Goal: Task Accomplishment & Management: Manage account settings

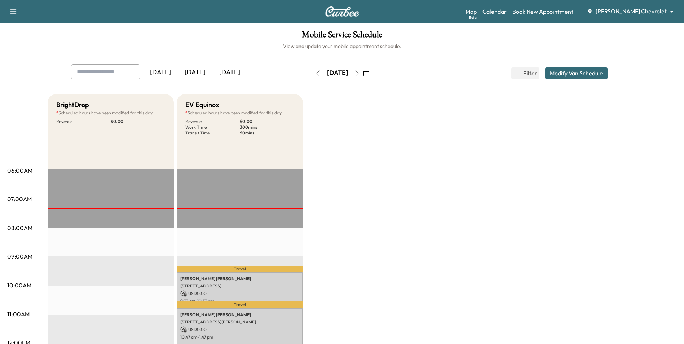
click at [551, 14] on link "Book New Appointment" at bounding box center [543, 11] width 61 height 9
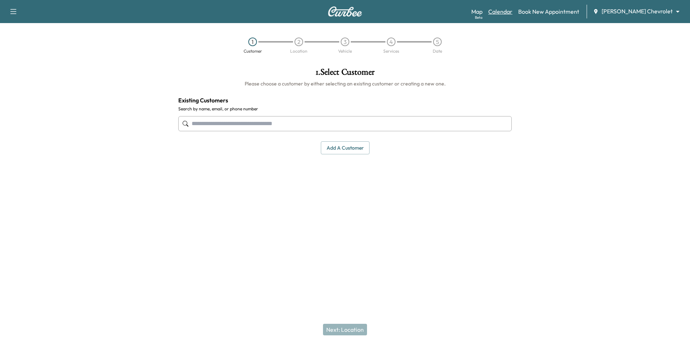
click at [512, 14] on link "Calendar" at bounding box center [500, 11] width 24 height 9
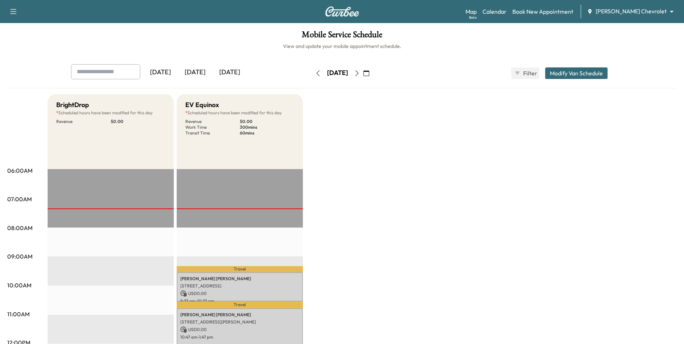
click at [360, 74] on icon "button" at bounding box center [357, 73] width 6 height 6
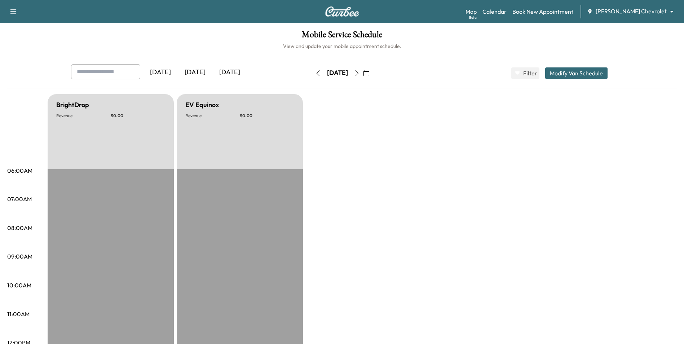
click at [582, 73] on button "Modify Van Schedule" at bounding box center [576, 73] width 62 height 12
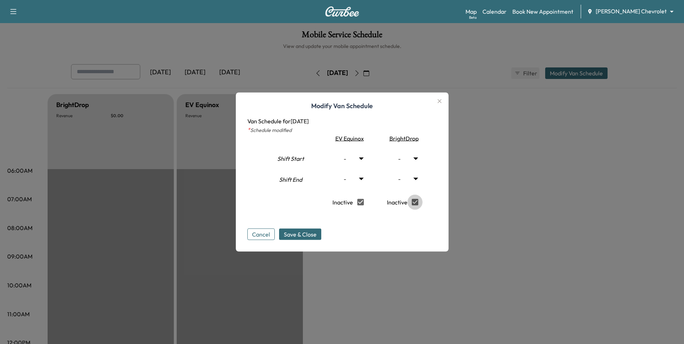
type input "*"
click at [318, 239] on button "Save & Close" at bounding box center [300, 235] width 42 height 12
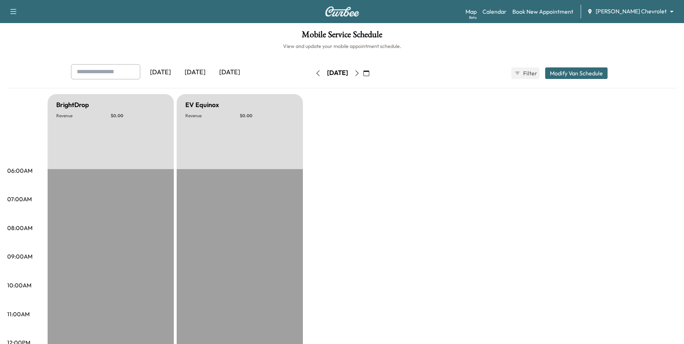
click at [299, 58] on div "Mobile Service Schedule View and update your mobile appointment schedule. [DATE…" at bounding box center [342, 332] width 684 height 619
click at [566, 75] on button "Modify Van Schedule" at bounding box center [576, 73] width 62 height 12
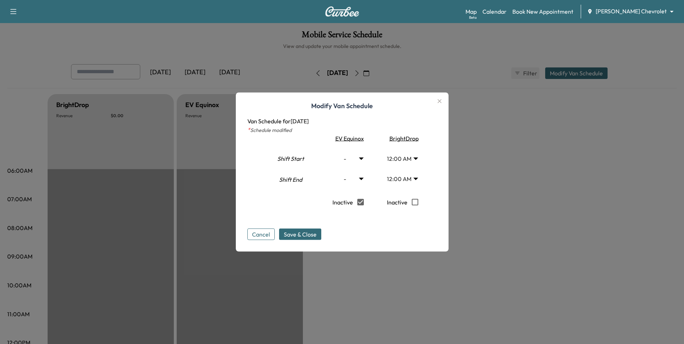
click at [443, 101] on icon "button" at bounding box center [439, 101] width 9 height 9
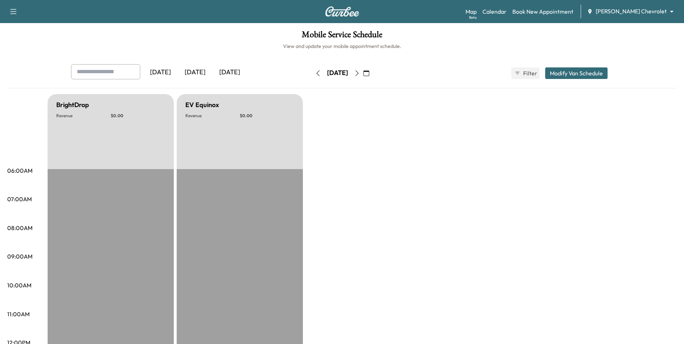
click at [315, 74] on icon "button" at bounding box center [318, 73] width 6 height 6
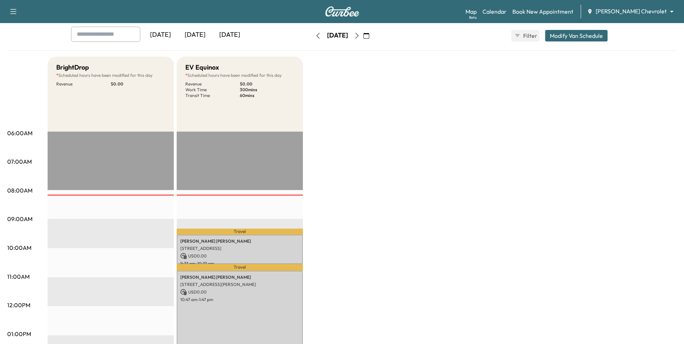
scroll to position [144, 0]
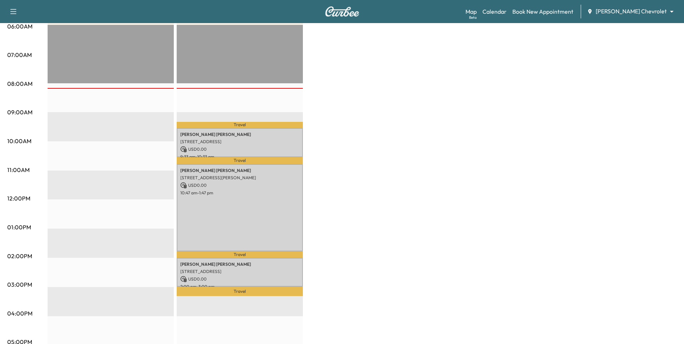
click at [279, 199] on div "[PERSON_NAME] [STREET_ADDRESS] USD 0.00 10:47 am - 1:47 pm" at bounding box center [240, 207] width 126 height 87
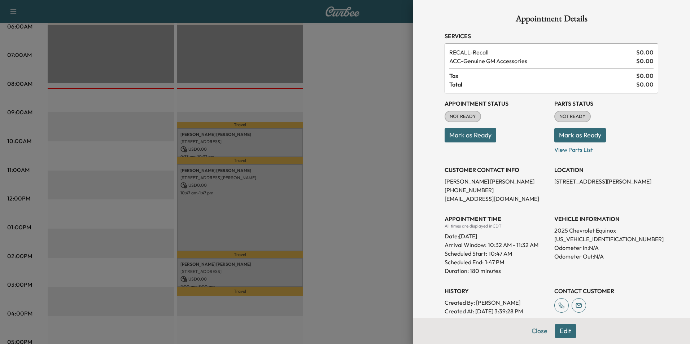
drag, startPoint x: 344, startPoint y: 123, endPoint x: 322, endPoint y: 66, distance: 61.4
click at [346, 120] on div at bounding box center [345, 172] width 690 height 344
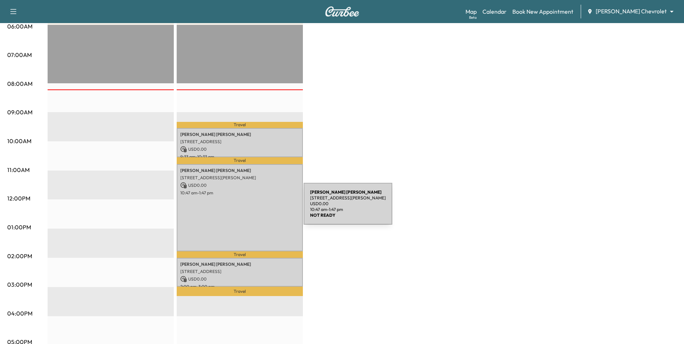
click at [250, 208] on div "[PERSON_NAME] [STREET_ADDRESS] USD 0.00 10:47 am - 1:47 pm" at bounding box center [240, 207] width 126 height 87
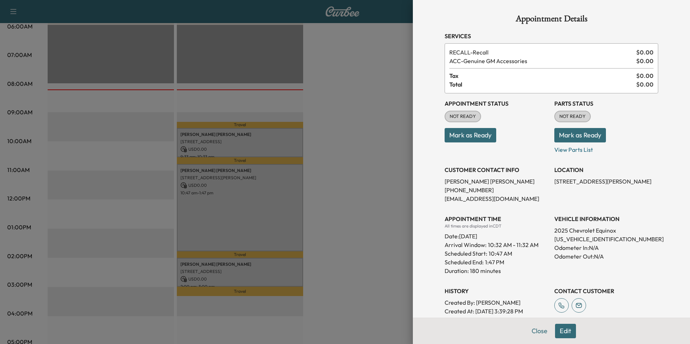
click at [562, 332] on button "Edit" at bounding box center [565, 331] width 21 height 14
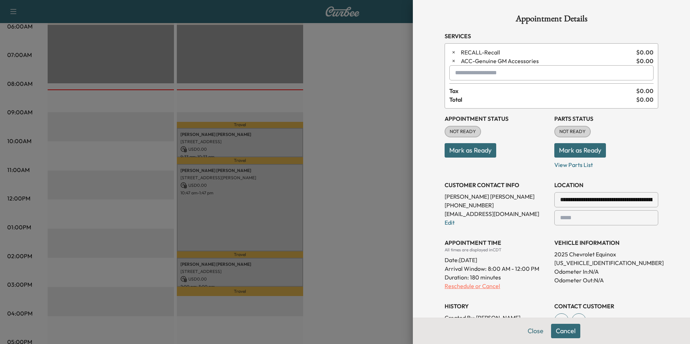
click at [482, 285] on p "Reschedule or Cancel" at bounding box center [496, 286] width 104 height 9
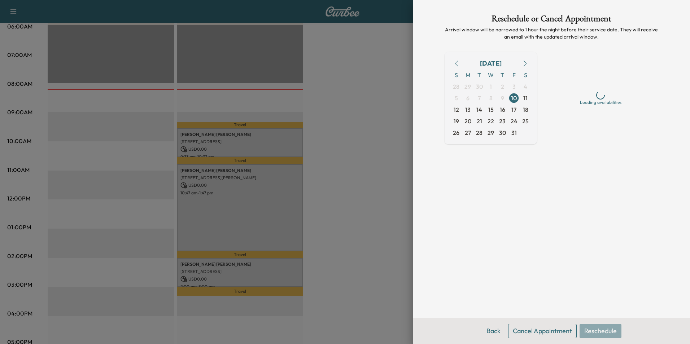
click at [557, 334] on button "Cancel Appointment" at bounding box center [542, 331] width 69 height 14
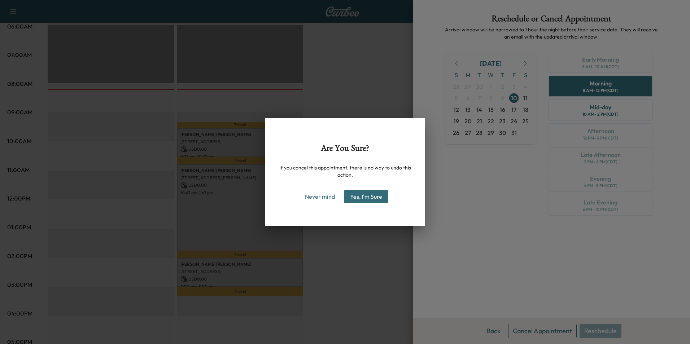
click at [365, 197] on button "Yes, I'm Sure" at bounding box center [366, 196] width 44 height 13
